Goal: Book appointment/travel/reservation

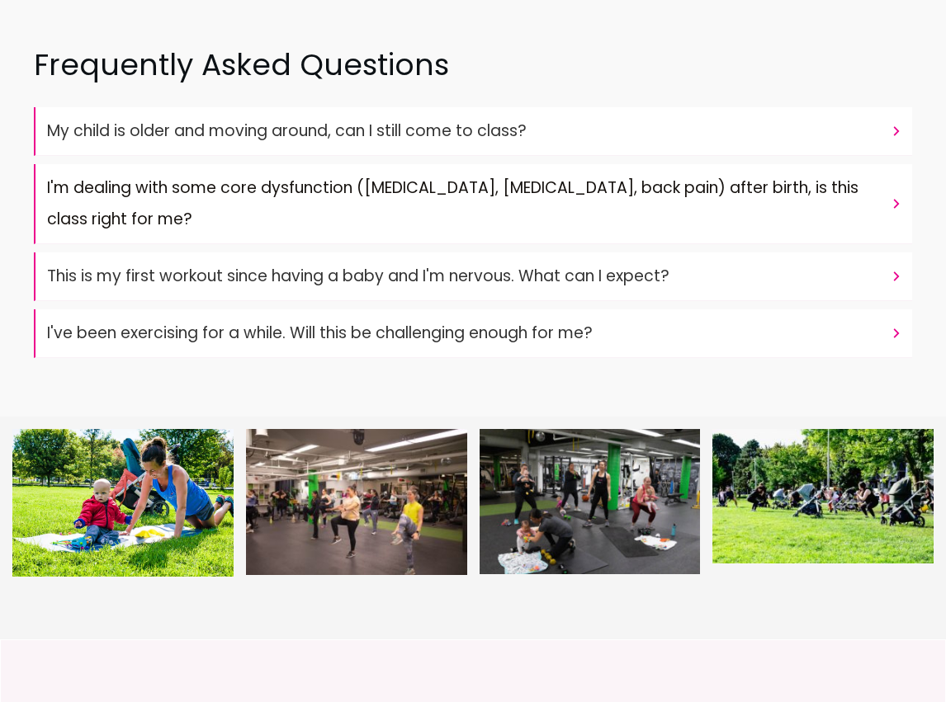
scroll to position [6703, 0]
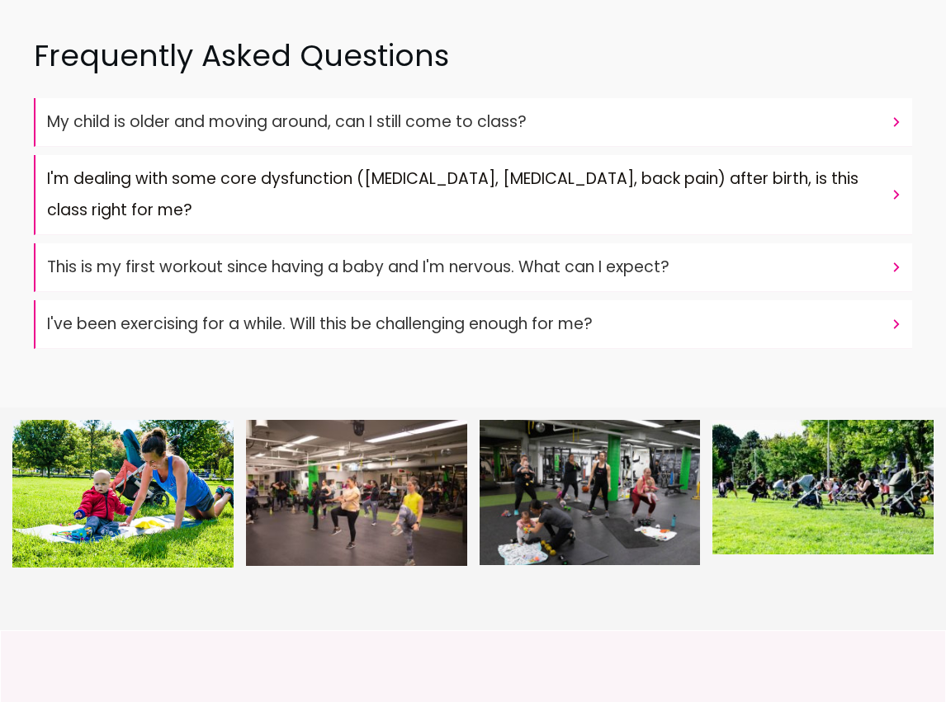
click at [896, 317] on icon at bounding box center [896, 324] width 15 height 15
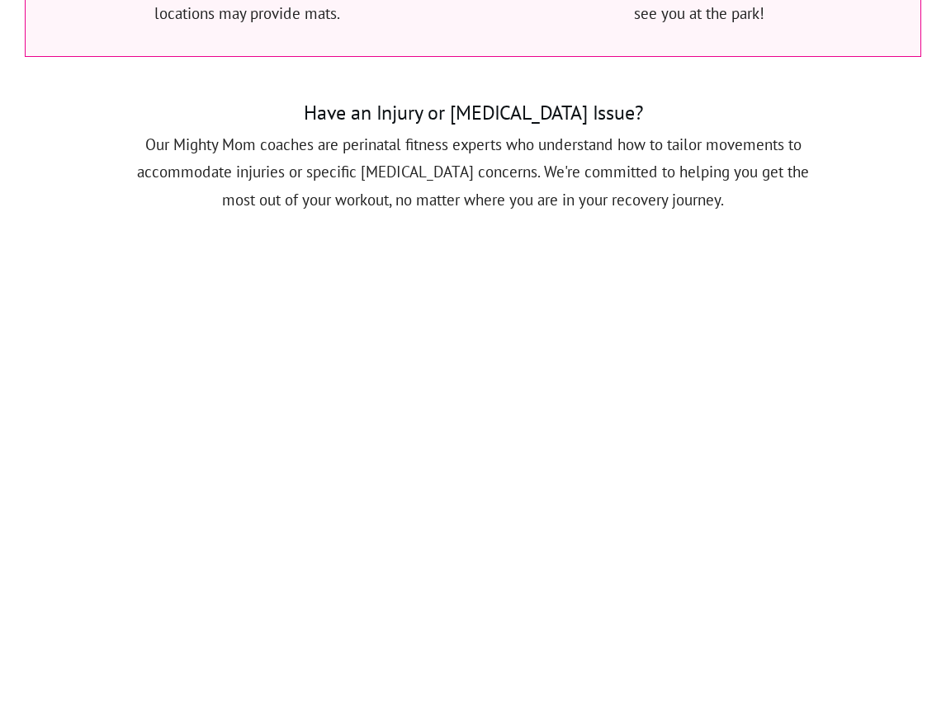
scroll to position [1860, 0]
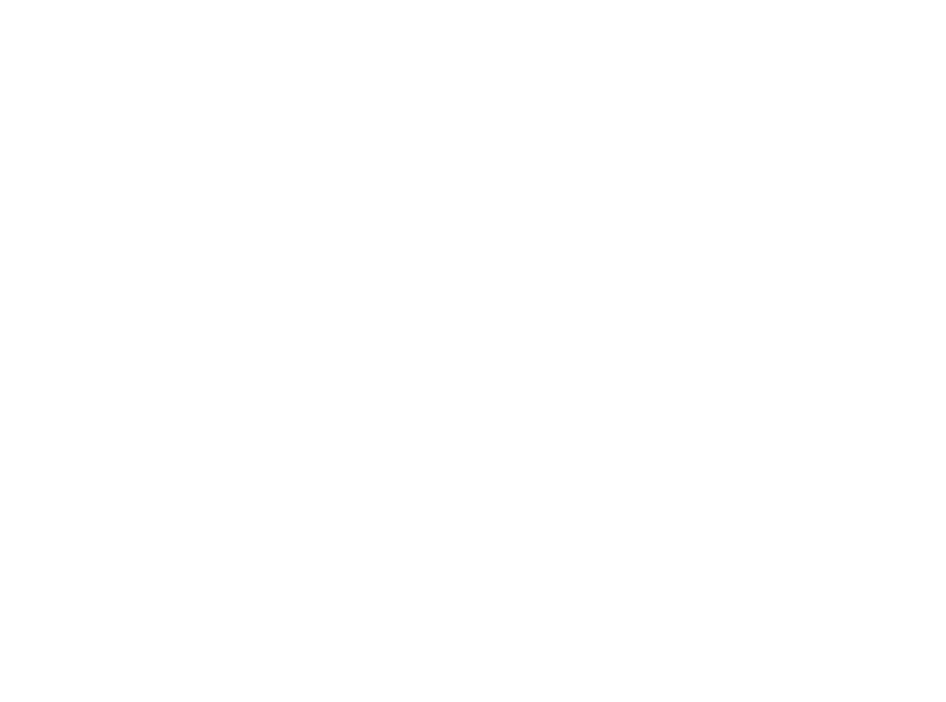
scroll to position [1860, 0]
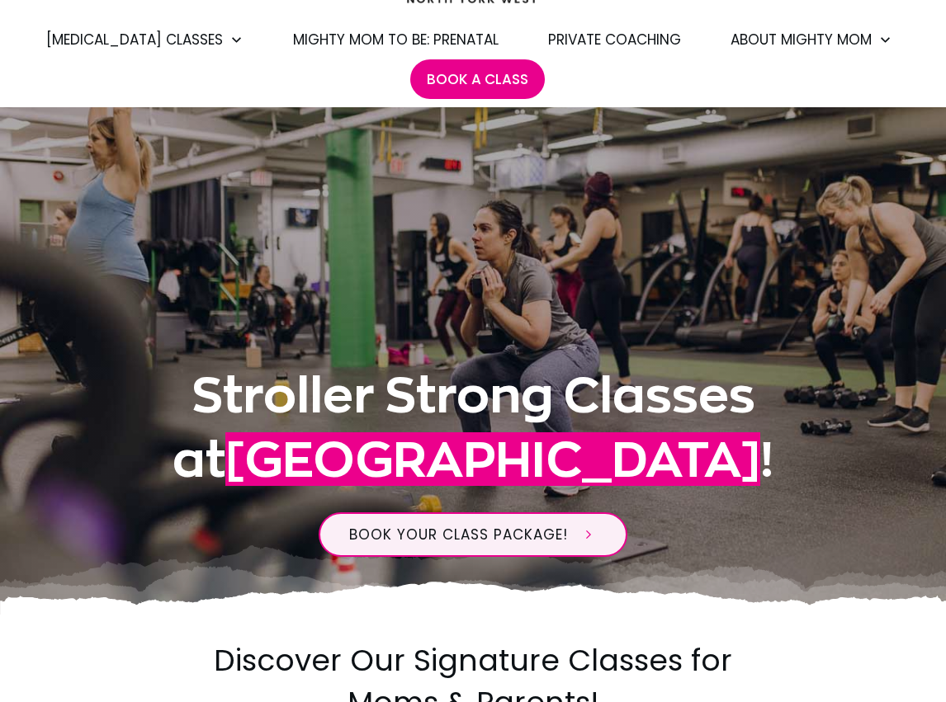
scroll to position [0, 0]
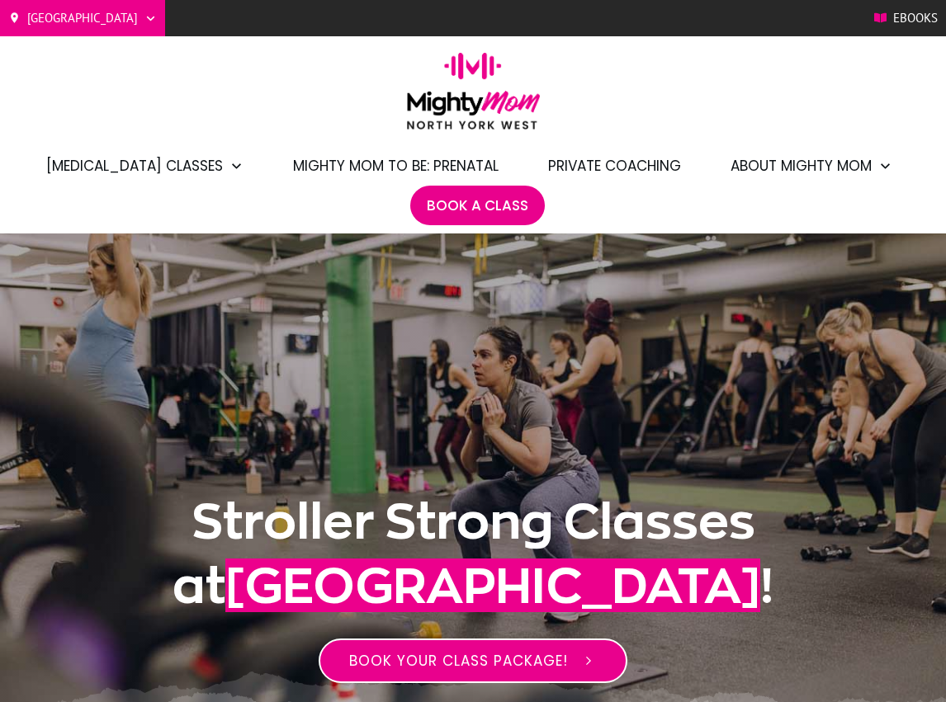
click at [489, 668] on span "BOOK YOUR CLASS PACKAGE!" at bounding box center [458, 661] width 219 height 20
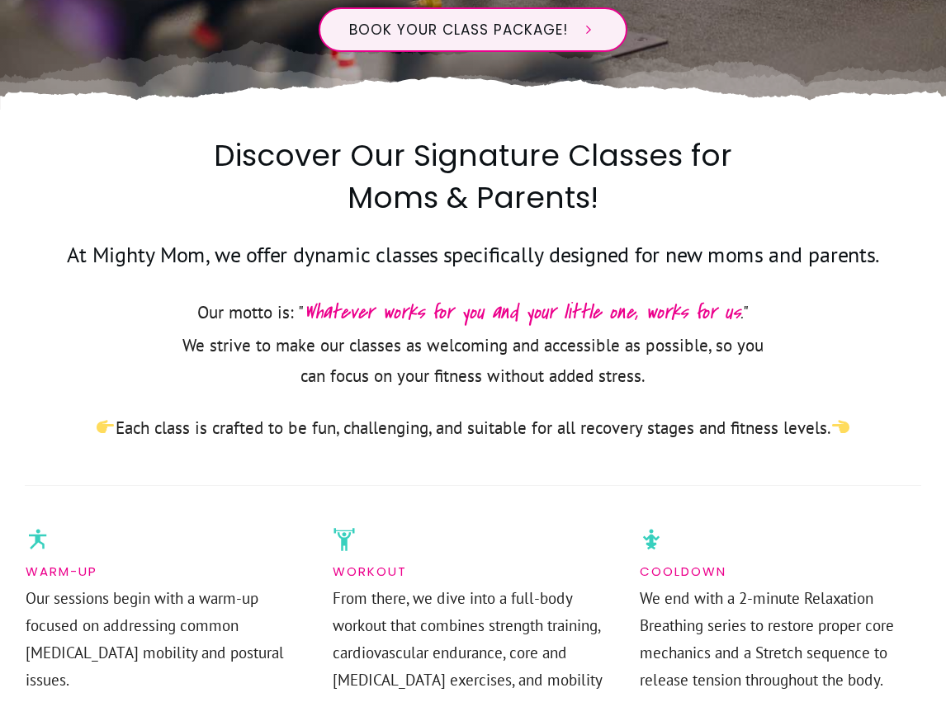
scroll to position [17, 0]
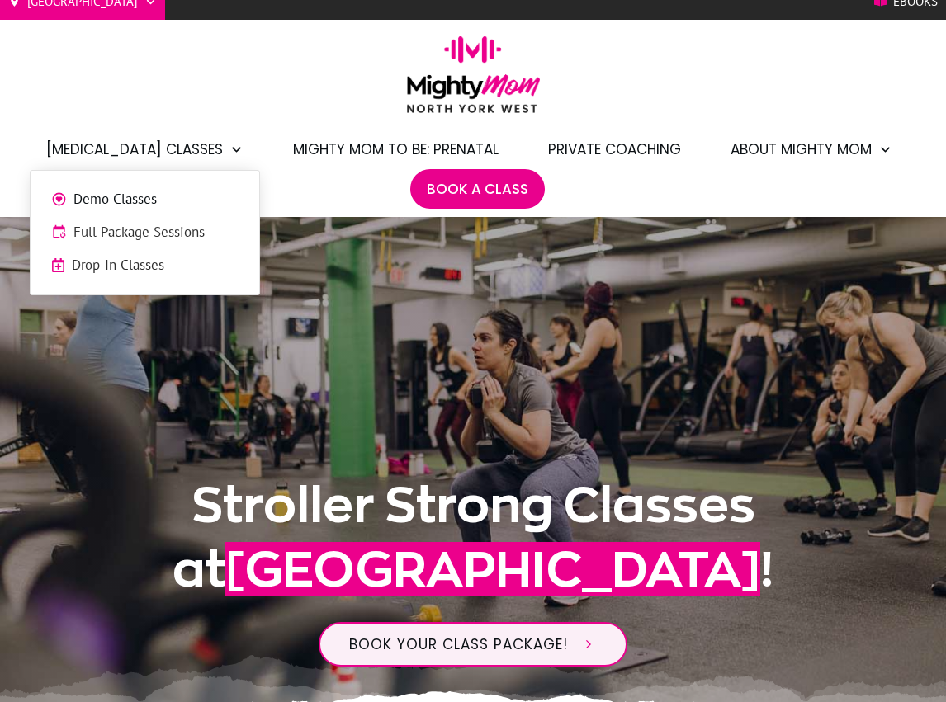
click at [157, 235] on span "Full Package Sessions" at bounding box center [155, 232] width 165 height 21
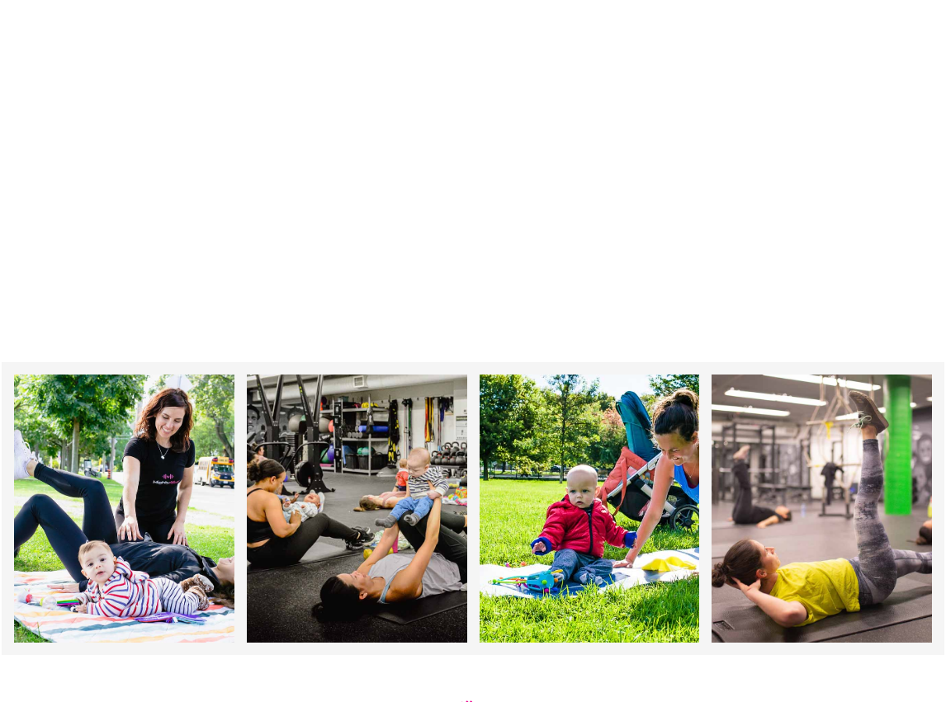
scroll to position [1860, 0]
